Goal: Transaction & Acquisition: Book appointment/travel/reservation

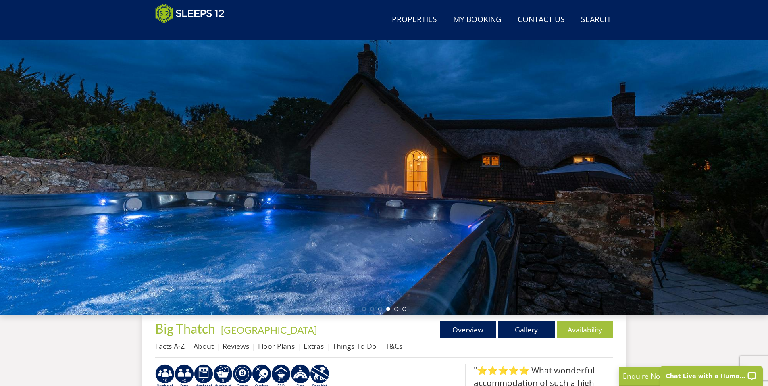
scroll to position [23, 0]
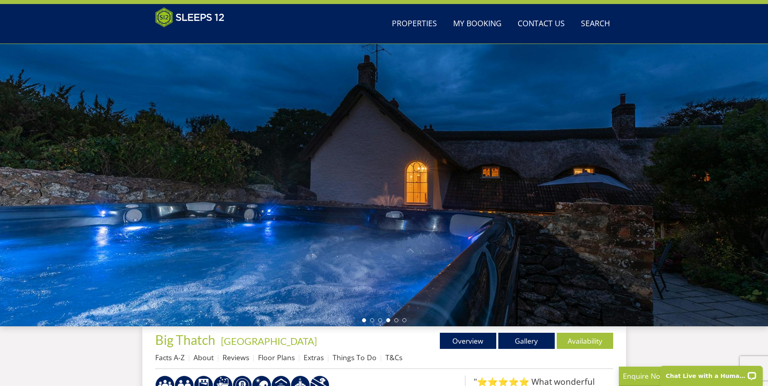
click at [363, 319] on li at bounding box center [364, 320] width 4 height 4
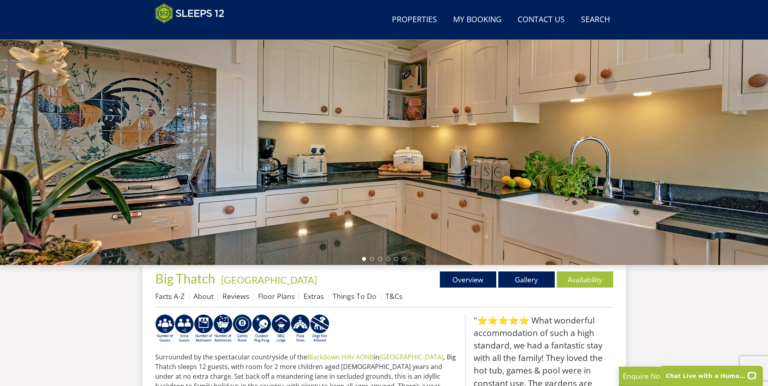
scroll to position [131, 0]
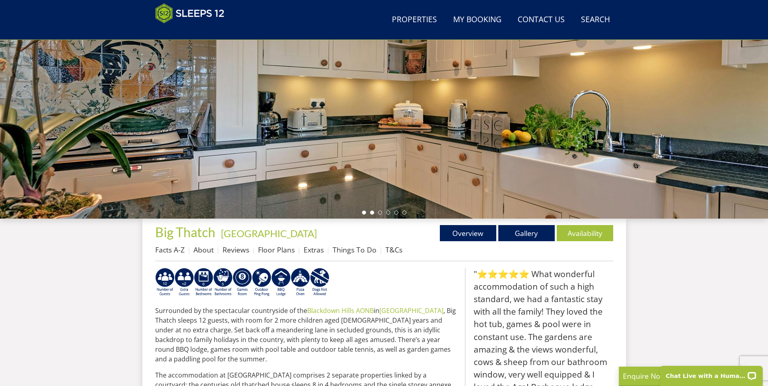
click at [372, 214] on li at bounding box center [372, 212] width 4 height 4
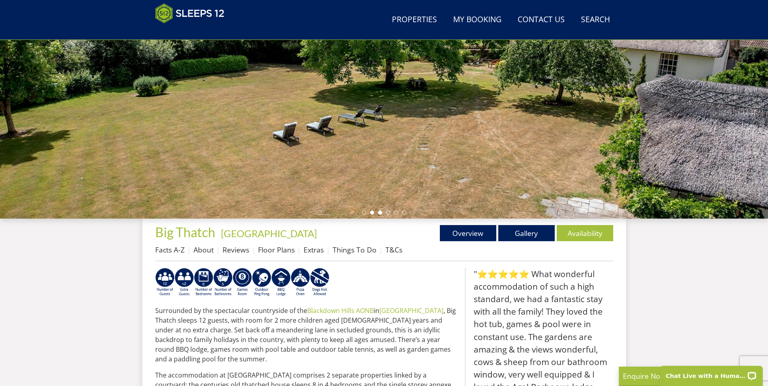
click at [381, 212] on li at bounding box center [380, 212] width 4 height 4
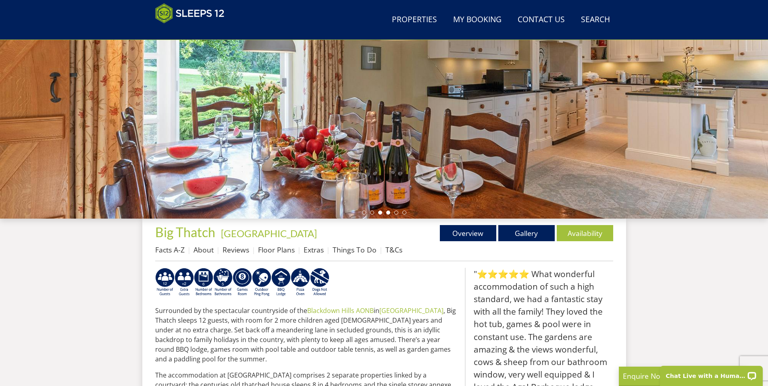
click at [388, 213] on li at bounding box center [388, 212] width 4 height 4
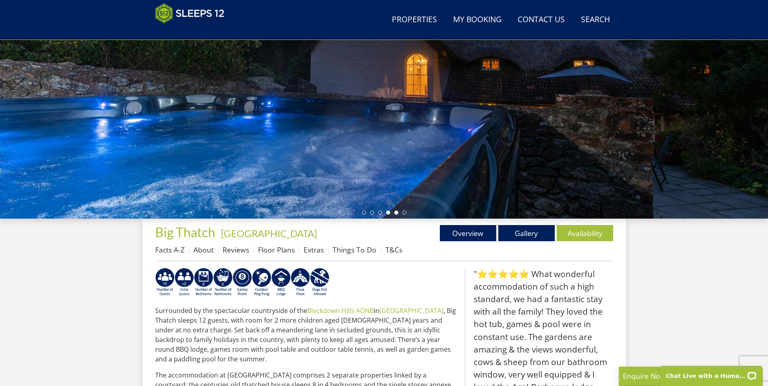
click at [397, 212] on li at bounding box center [396, 212] width 4 height 4
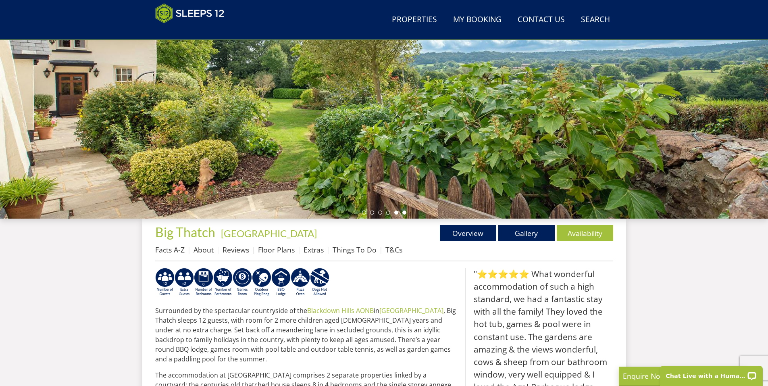
click at [403, 212] on li at bounding box center [404, 212] width 4 height 4
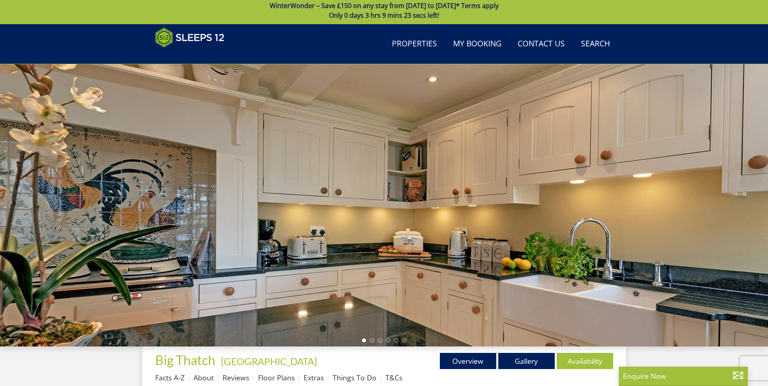
scroll to position [0, 0]
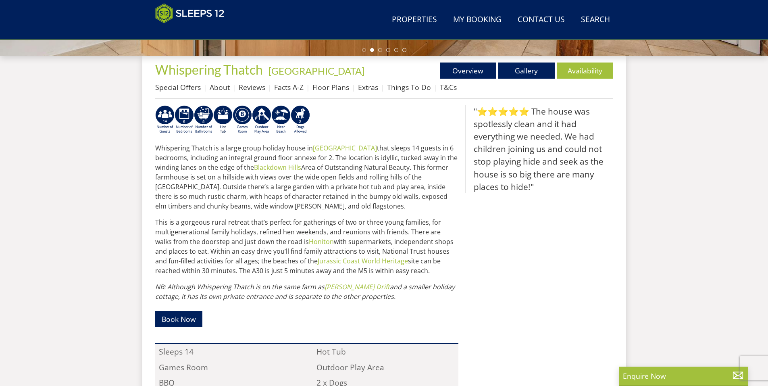
scroll to position [293, 0]
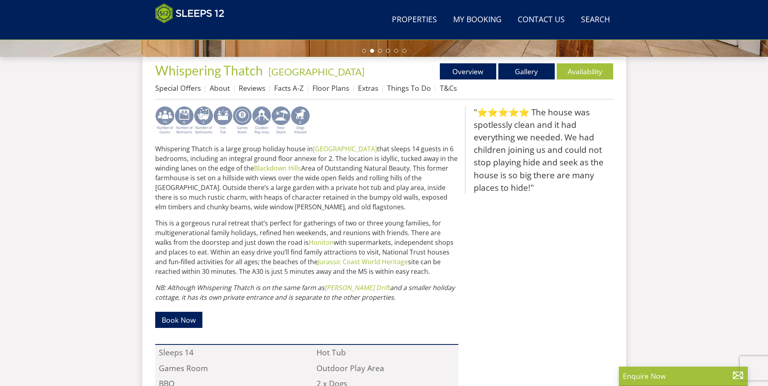
click at [222, 114] on img at bounding box center [222, 120] width 19 height 29
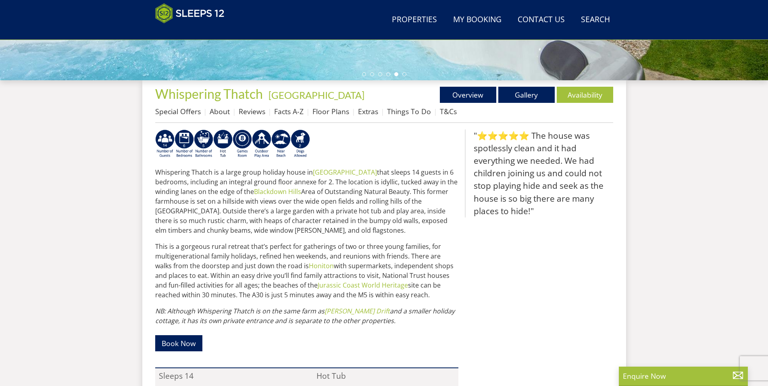
scroll to position [239, 0]
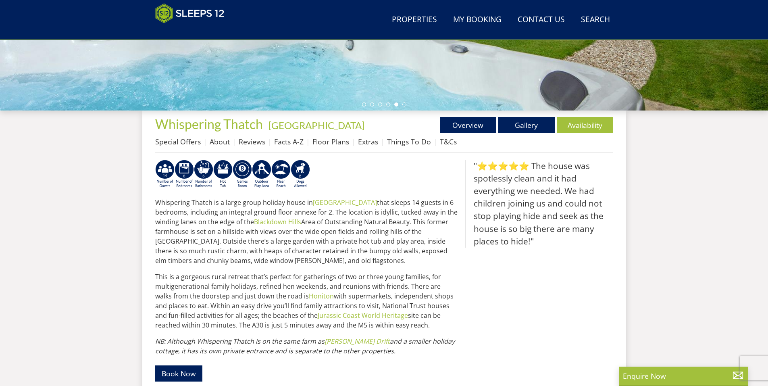
click at [329, 144] on link "Floor Plans" at bounding box center [330, 142] width 37 height 10
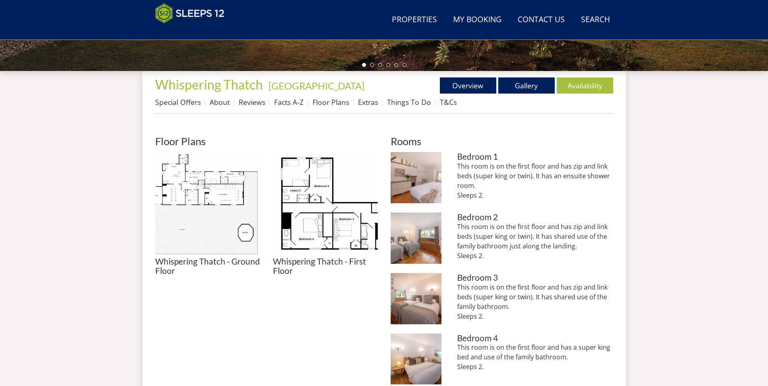
scroll to position [298, 0]
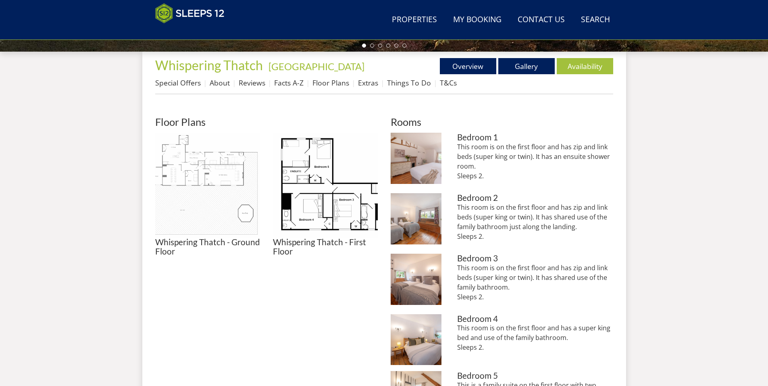
click at [232, 205] on img at bounding box center [207, 185] width 105 height 105
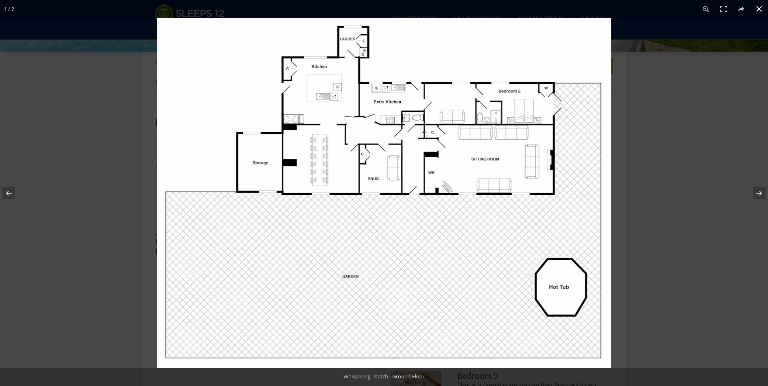
click at [685, 79] on div at bounding box center [541, 211] width 768 height 386
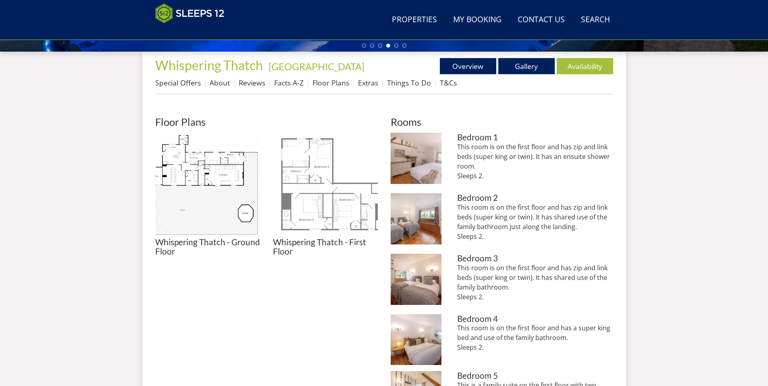
click at [303, 188] on img at bounding box center [325, 185] width 105 height 105
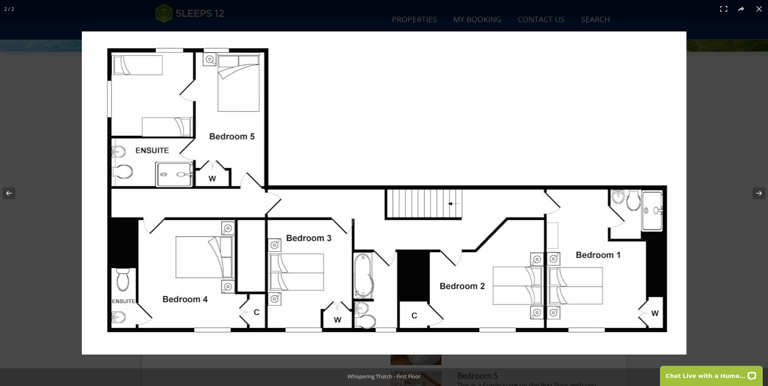
scroll to position [351, 0]
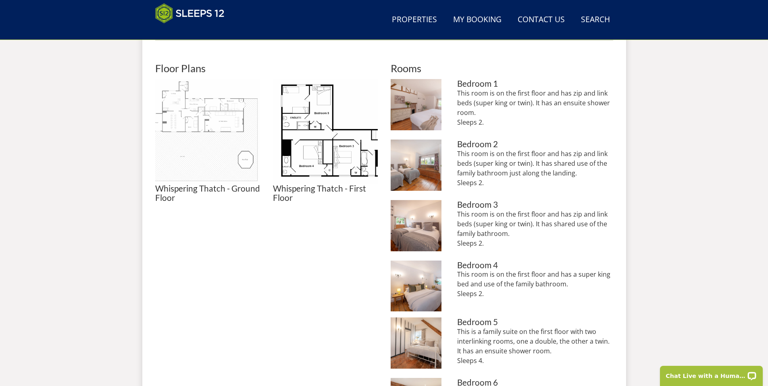
click at [227, 131] on img at bounding box center [207, 131] width 105 height 105
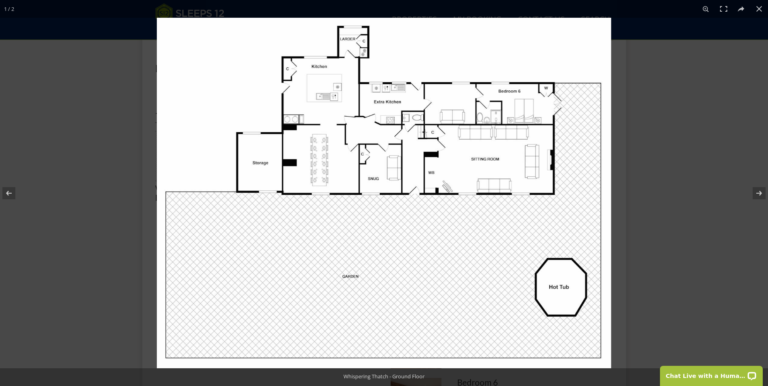
click at [527, 113] on img at bounding box center [384, 193] width 454 height 350
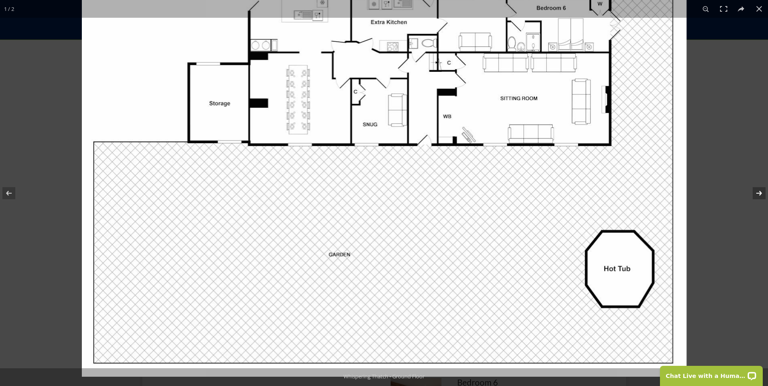
click at [757, 195] on button at bounding box center [753, 193] width 28 height 40
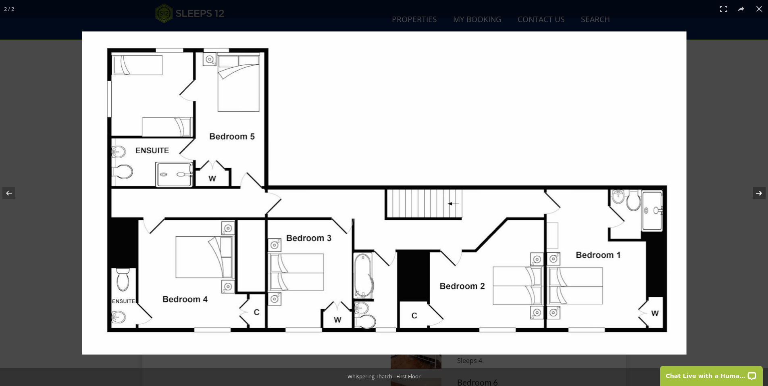
click at [757, 195] on button at bounding box center [753, 193] width 28 height 40
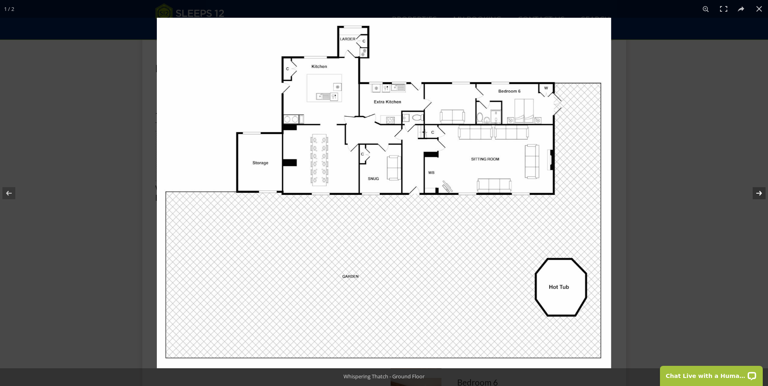
click at [757, 195] on button at bounding box center [753, 193] width 28 height 40
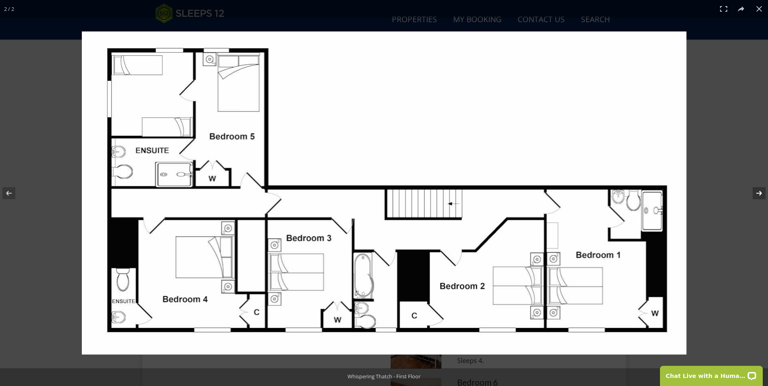
click at [757, 195] on button at bounding box center [753, 193] width 28 height 40
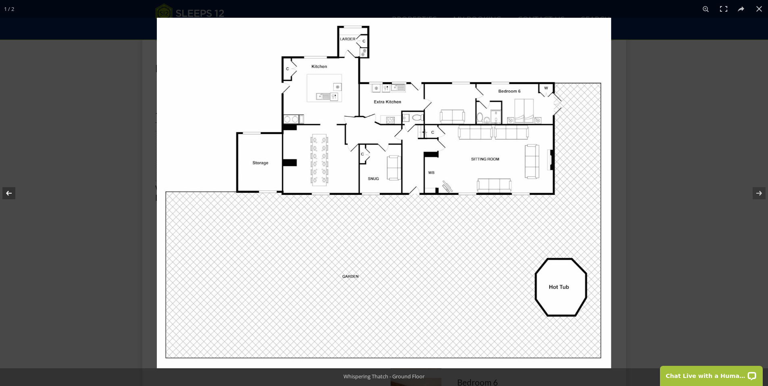
click at [10, 194] on button at bounding box center [14, 193] width 28 height 40
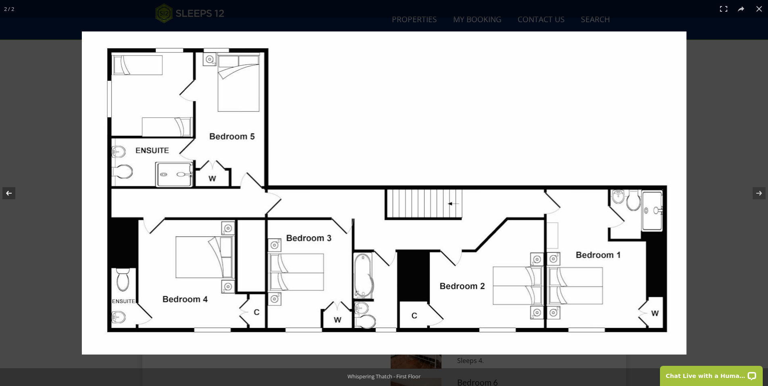
click at [10, 193] on button at bounding box center [14, 193] width 28 height 40
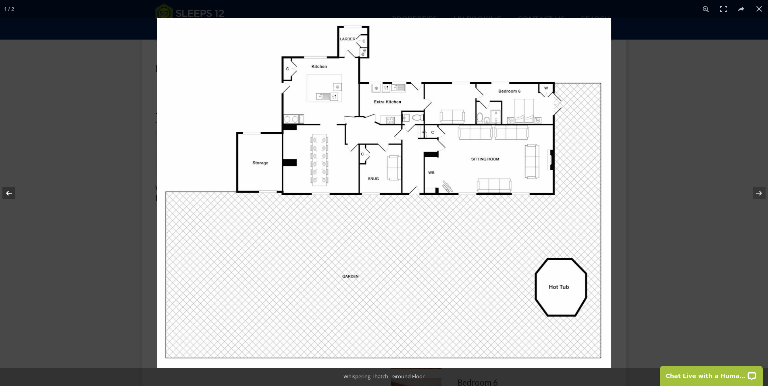
click at [10, 193] on button at bounding box center [14, 193] width 28 height 40
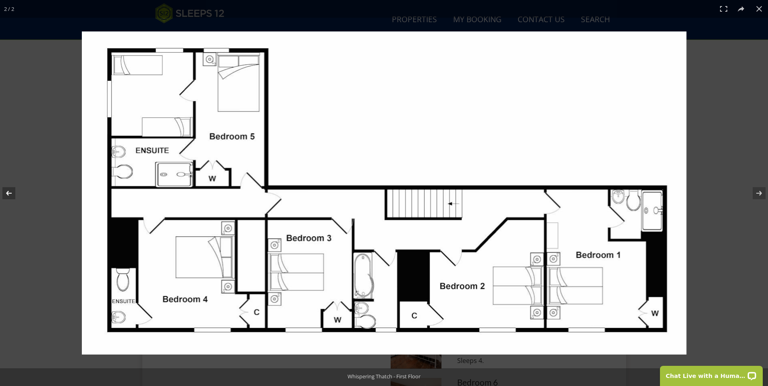
click at [10, 193] on button at bounding box center [14, 193] width 28 height 40
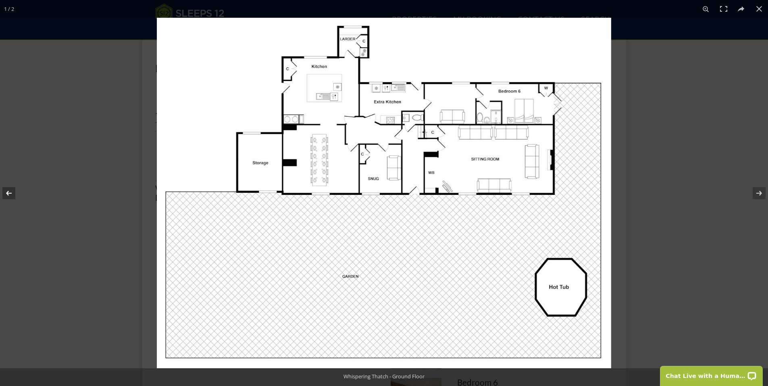
click at [10, 193] on button at bounding box center [14, 193] width 28 height 40
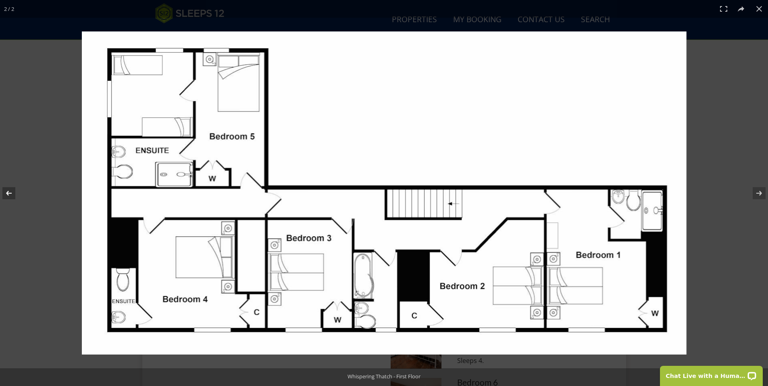
click at [10, 193] on button at bounding box center [14, 193] width 28 height 40
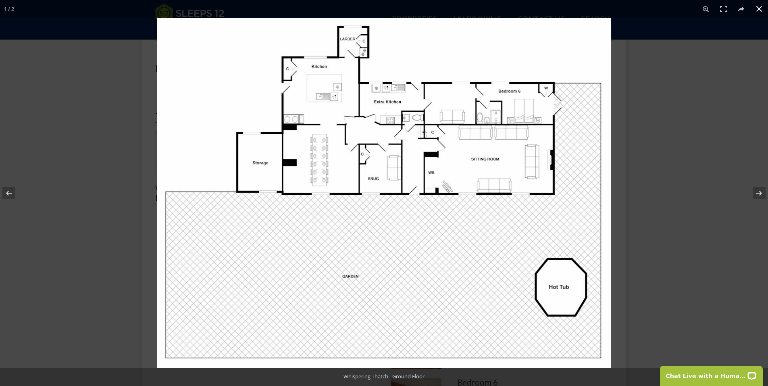
click at [759, 9] on button at bounding box center [759, 9] width 18 height 18
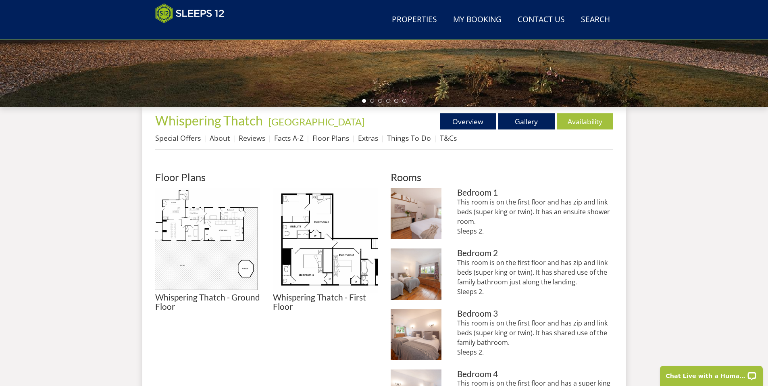
scroll to position [244, 0]
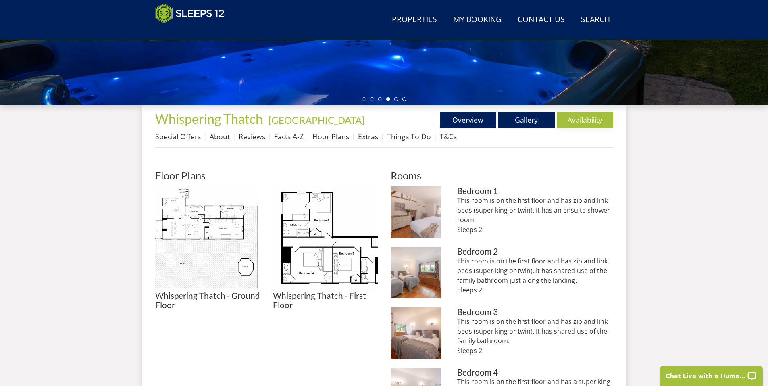
click at [589, 120] on link "Availability" at bounding box center [584, 120] width 56 height 16
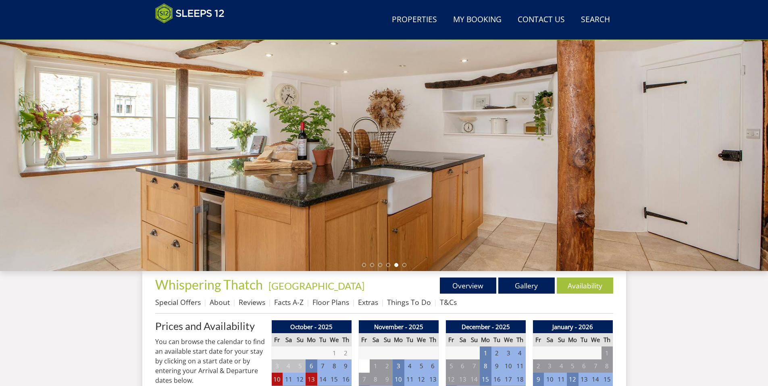
scroll to position [77, 0]
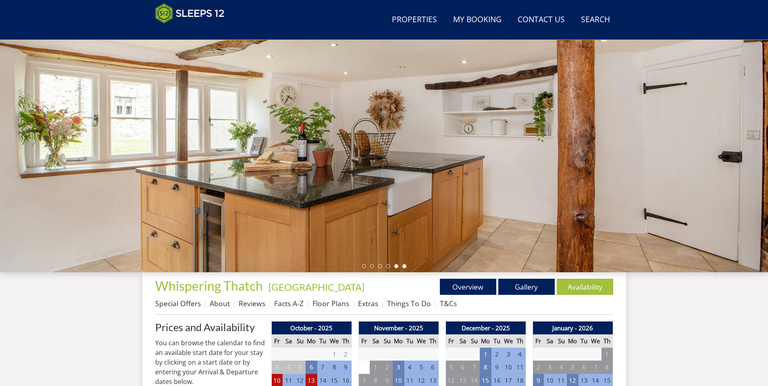
click at [404, 265] on li at bounding box center [404, 266] width 4 height 4
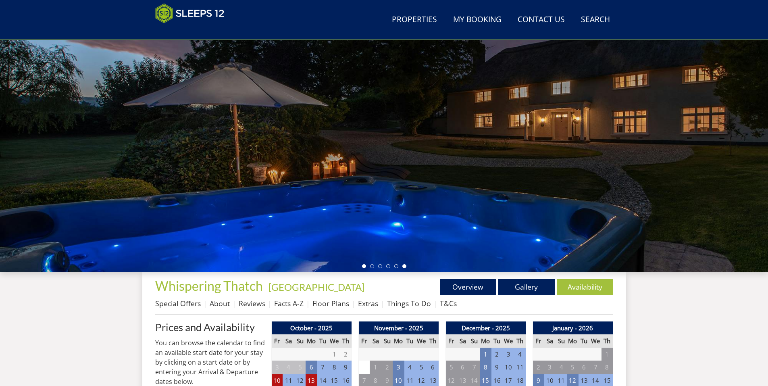
click at [364, 266] on li at bounding box center [364, 266] width 4 height 4
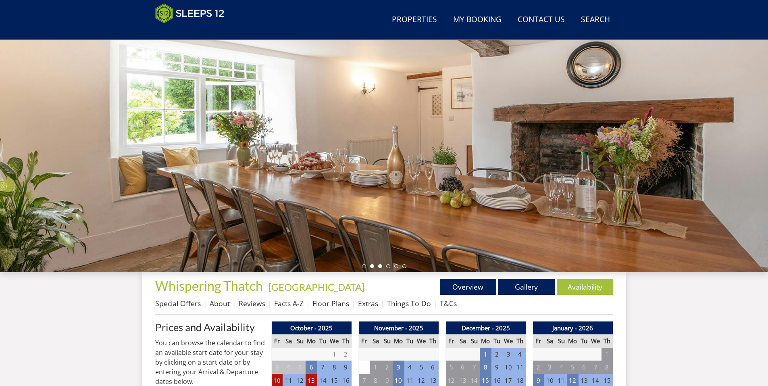
click at [380, 264] on li at bounding box center [380, 266] width 4 height 4
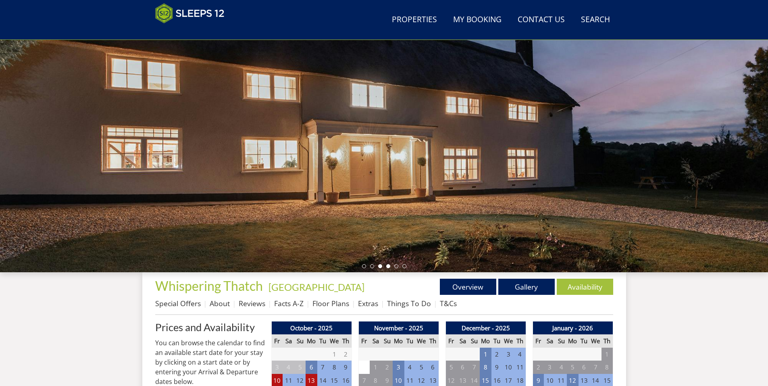
click at [387, 265] on li at bounding box center [388, 266] width 4 height 4
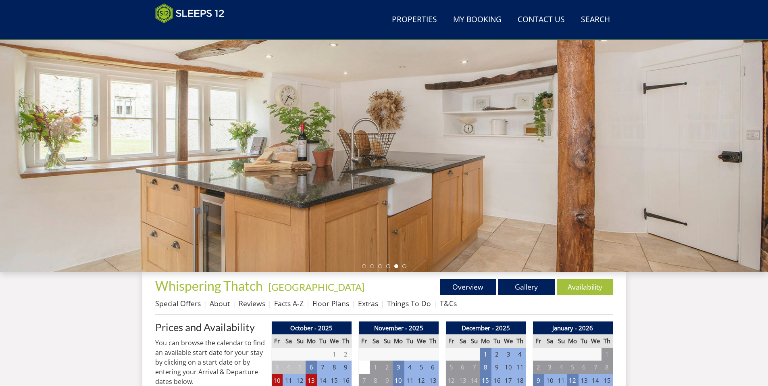
click at [397, 264] on li at bounding box center [396, 266] width 4 height 4
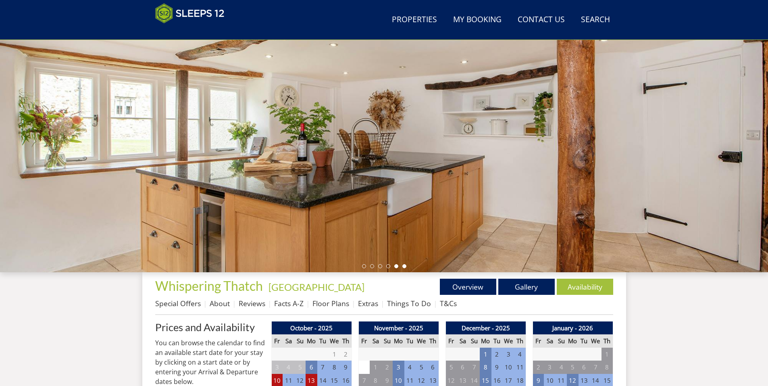
click at [403, 266] on li at bounding box center [404, 266] width 4 height 4
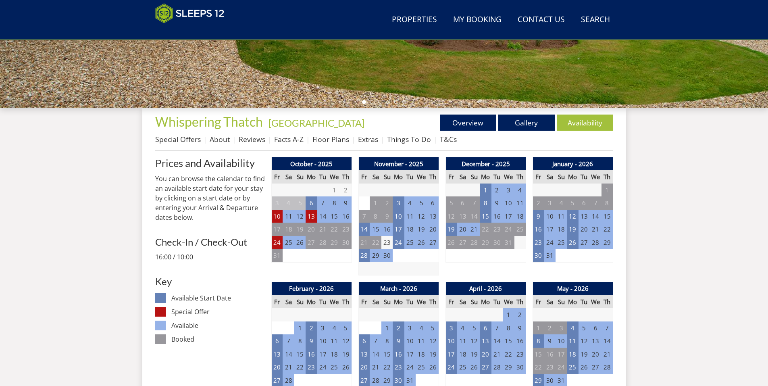
scroll to position [242, 0]
click at [221, 139] on link "About" at bounding box center [220, 139] width 20 height 10
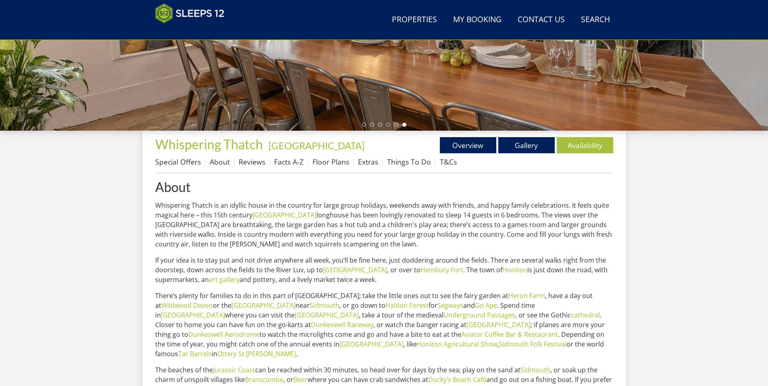
scroll to position [186, 0]
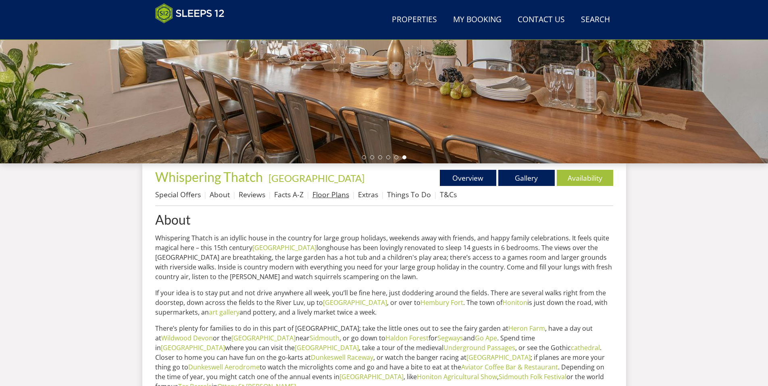
click at [335, 194] on link "Floor Plans" at bounding box center [330, 194] width 37 height 10
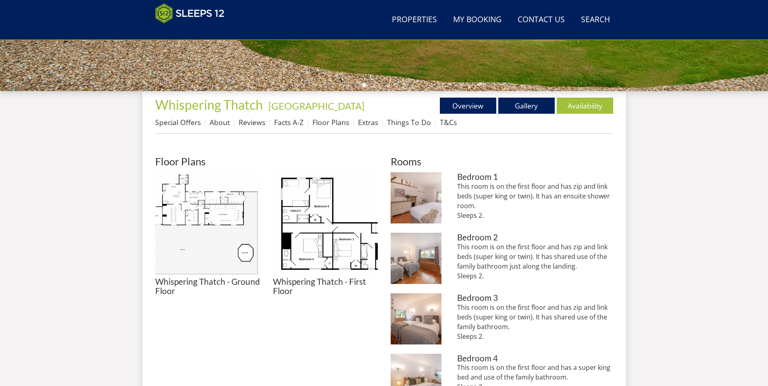
scroll to position [245, 0]
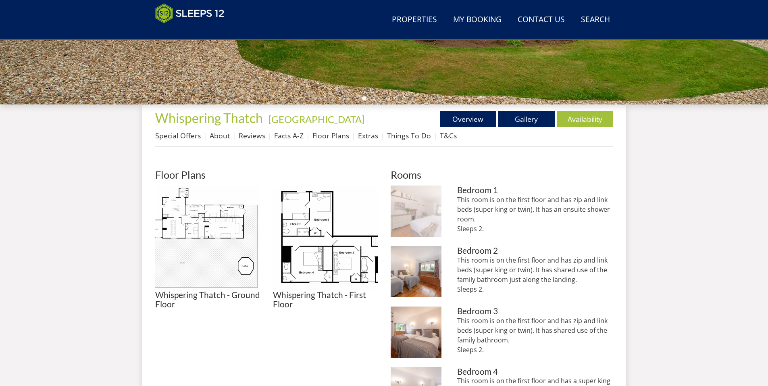
click at [427, 210] on img at bounding box center [415, 210] width 51 height 51
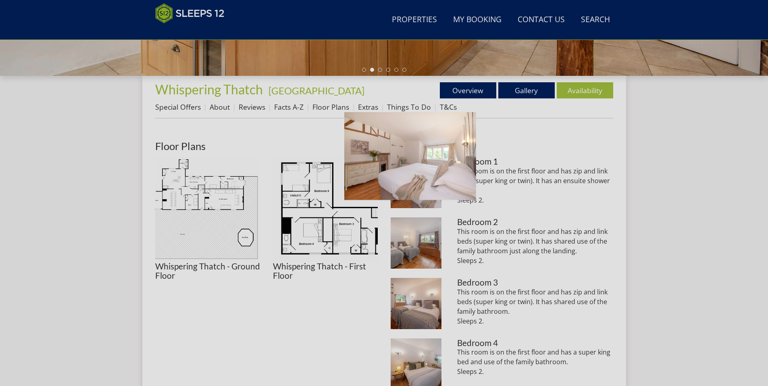
scroll to position [299, 0]
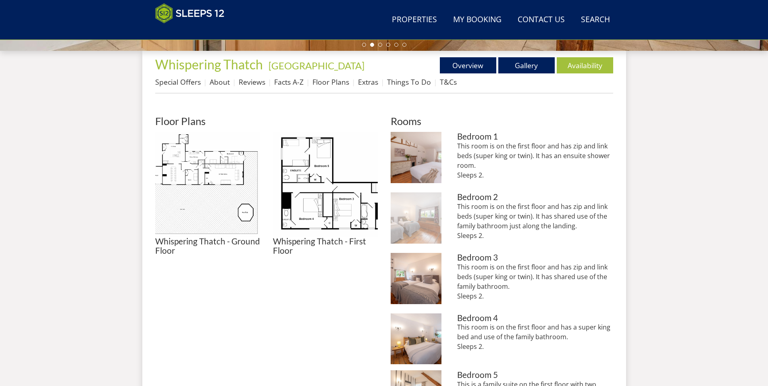
click at [430, 210] on img at bounding box center [415, 217] width 51 height 51
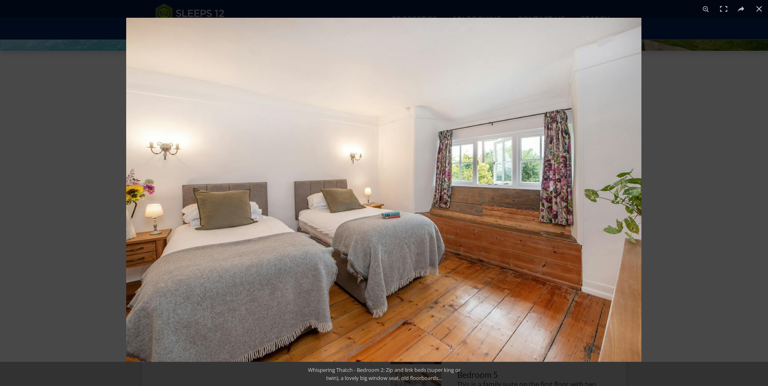
click at [430, 210] on img at bounding box center [383, 190] width 515 height 344
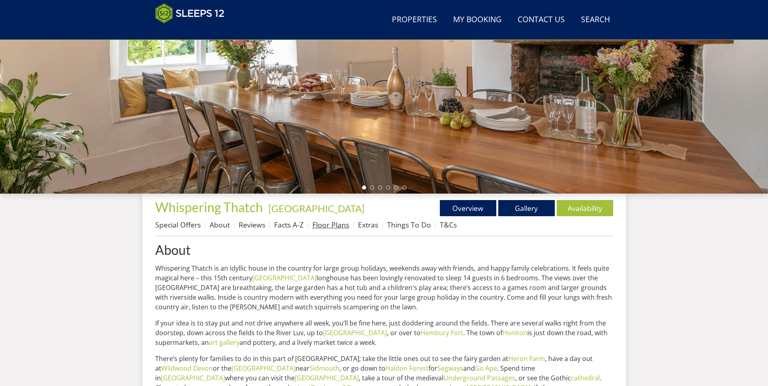
scroll to position [186, 0]
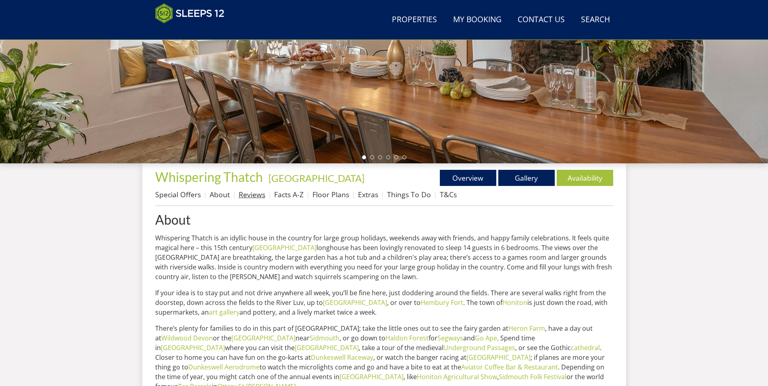
click at [253, 193] on link "Reviews" at bounding box center [252, 194] width 27 height 10
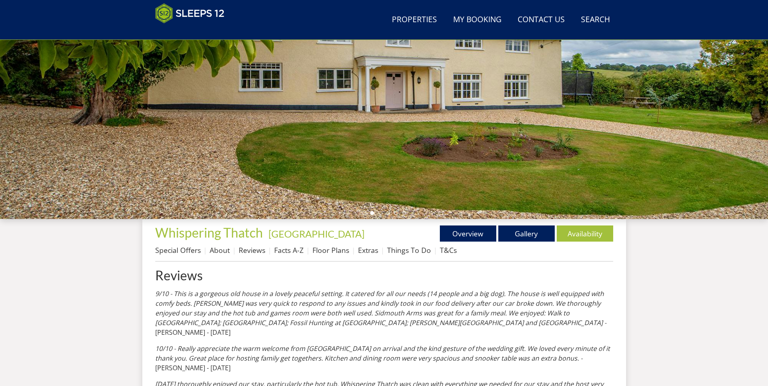
scroll to position [131, 0]
click at [322, 247] on link "Floor Plans" at bounding box center [330, 250] width 37 height 10
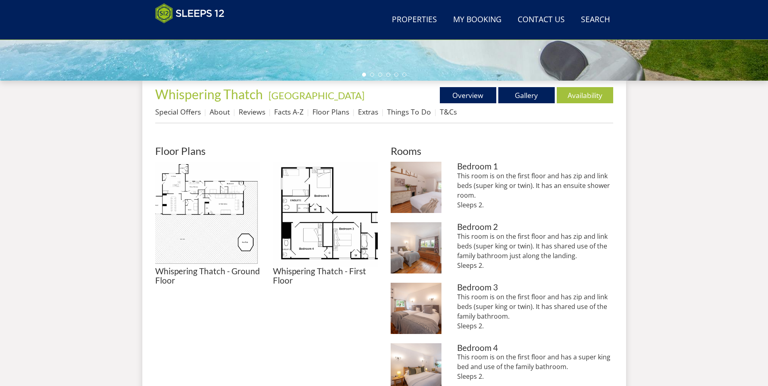
scroll to position [293, 0]
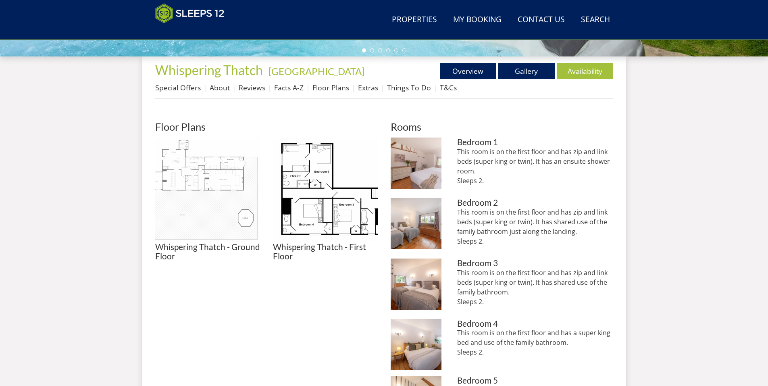
click at [219, 184] on img at bounding box center [207, 189] width 105 height 105
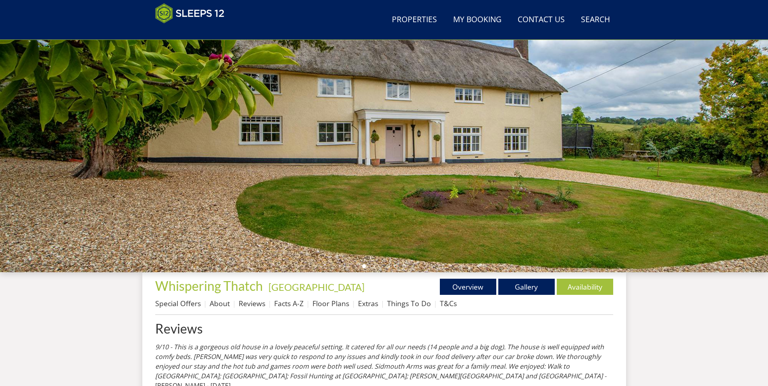
scroll to position [131, 0]
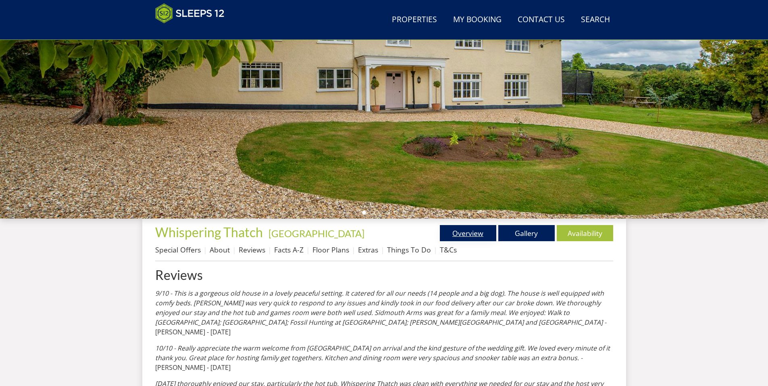
click at [476, 236] on link "Overview" at bounding box center [468, 233] width 56 height 16
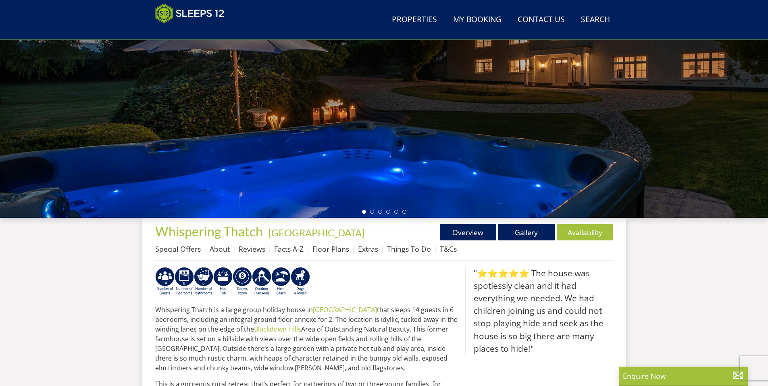
scroll to position [131, 0]
click at [372, 213] on li at bounding box center [372, 212] width 4 height 4
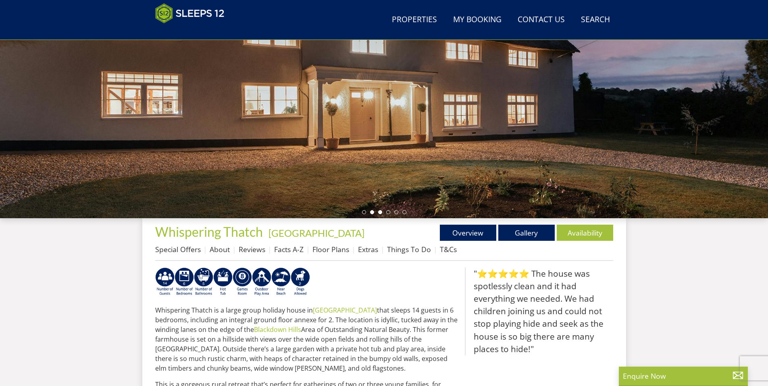
click at [380, 213] on li at bounding box center [380, 212] width 4 height 4
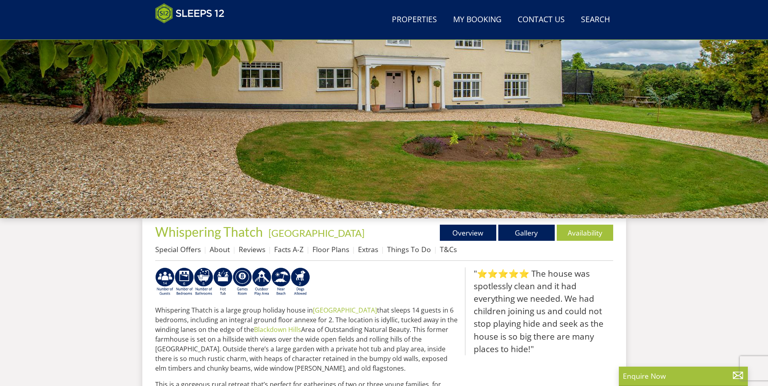
click at [388, 211] on li at bounding box center [388, 212] width 4 height 4
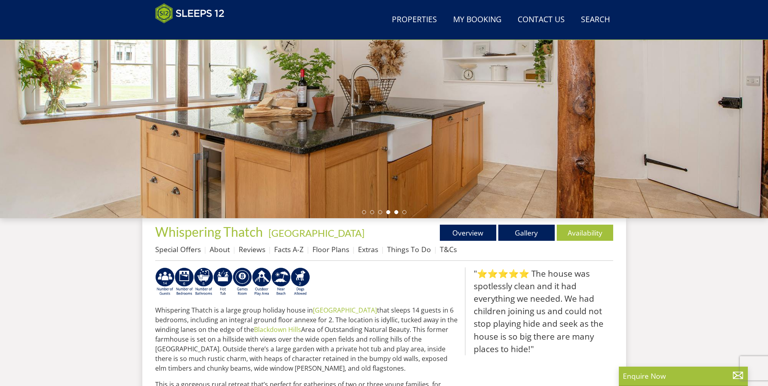
click at [395, 212] on li at bounding box center [396, 212] width 4 height 4
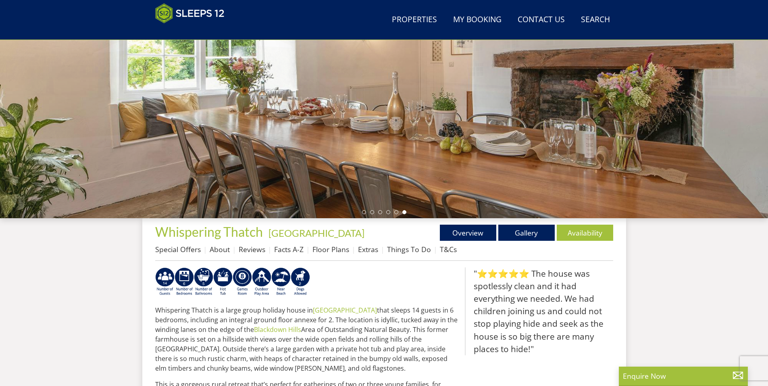
click at [403, 211] on li at bounding box center [404, 212] width 4 height 4
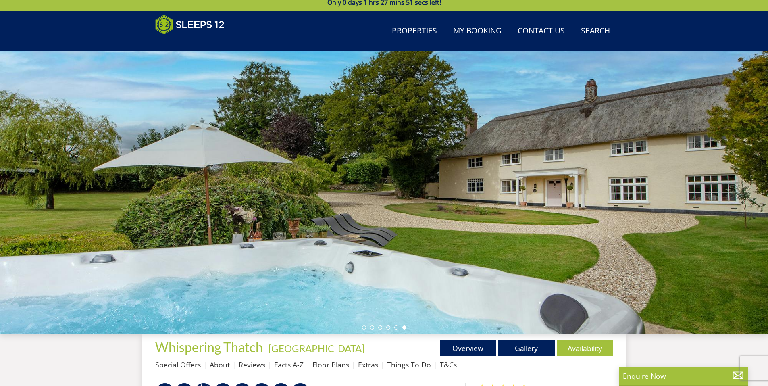
scroll to position [0, 0]
